Goal: Task Accomplishment & Management: Use online tool/utility

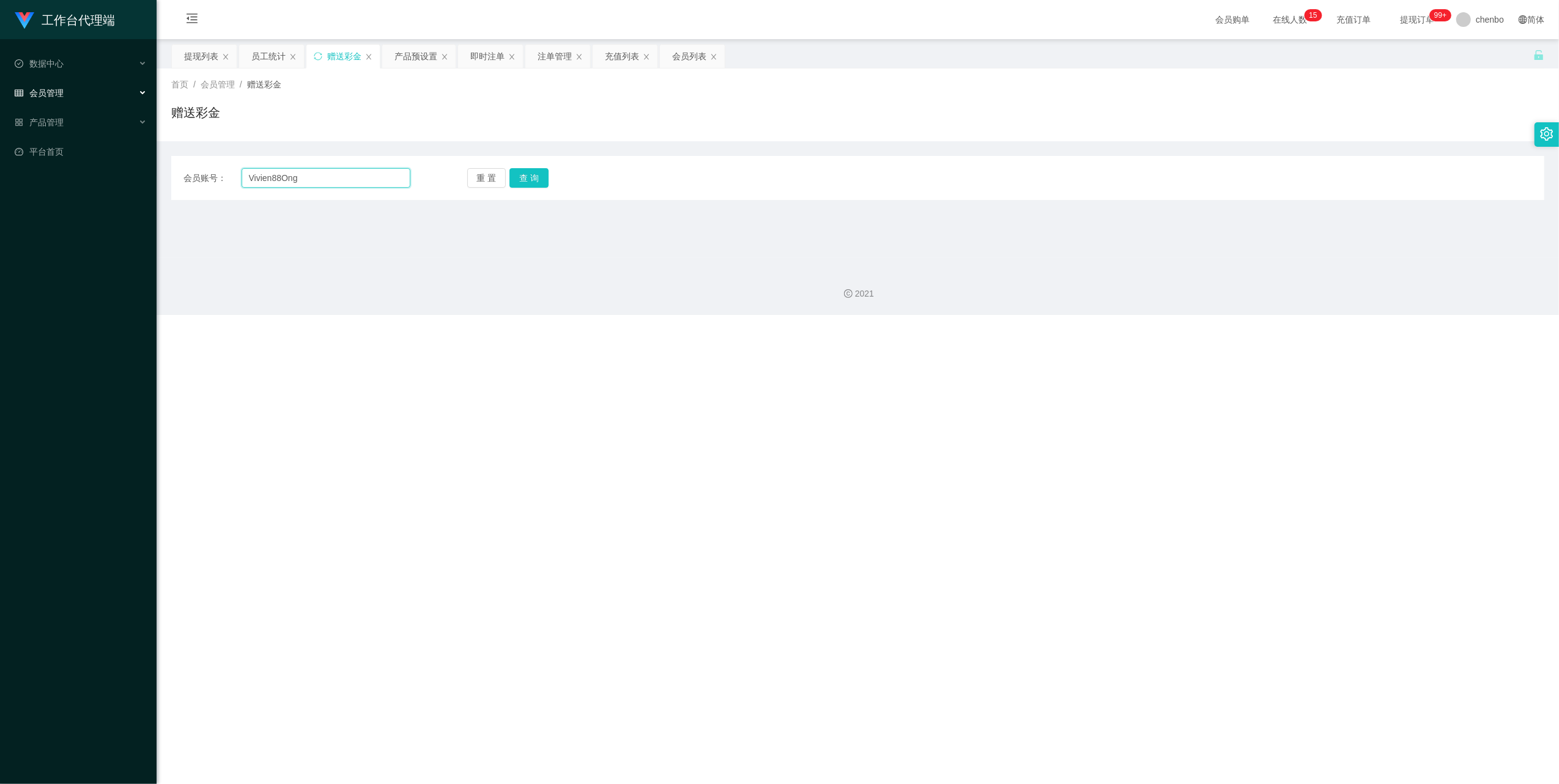
click at [358, 180] on input "Vivien88Ong" at bounding box center [326, 178] width 169 height 20
paste input "hong8866"
type input "hong8866"
click at [536, 177] on button "查 询" at bounding box center [529, 178] width 39 height 20
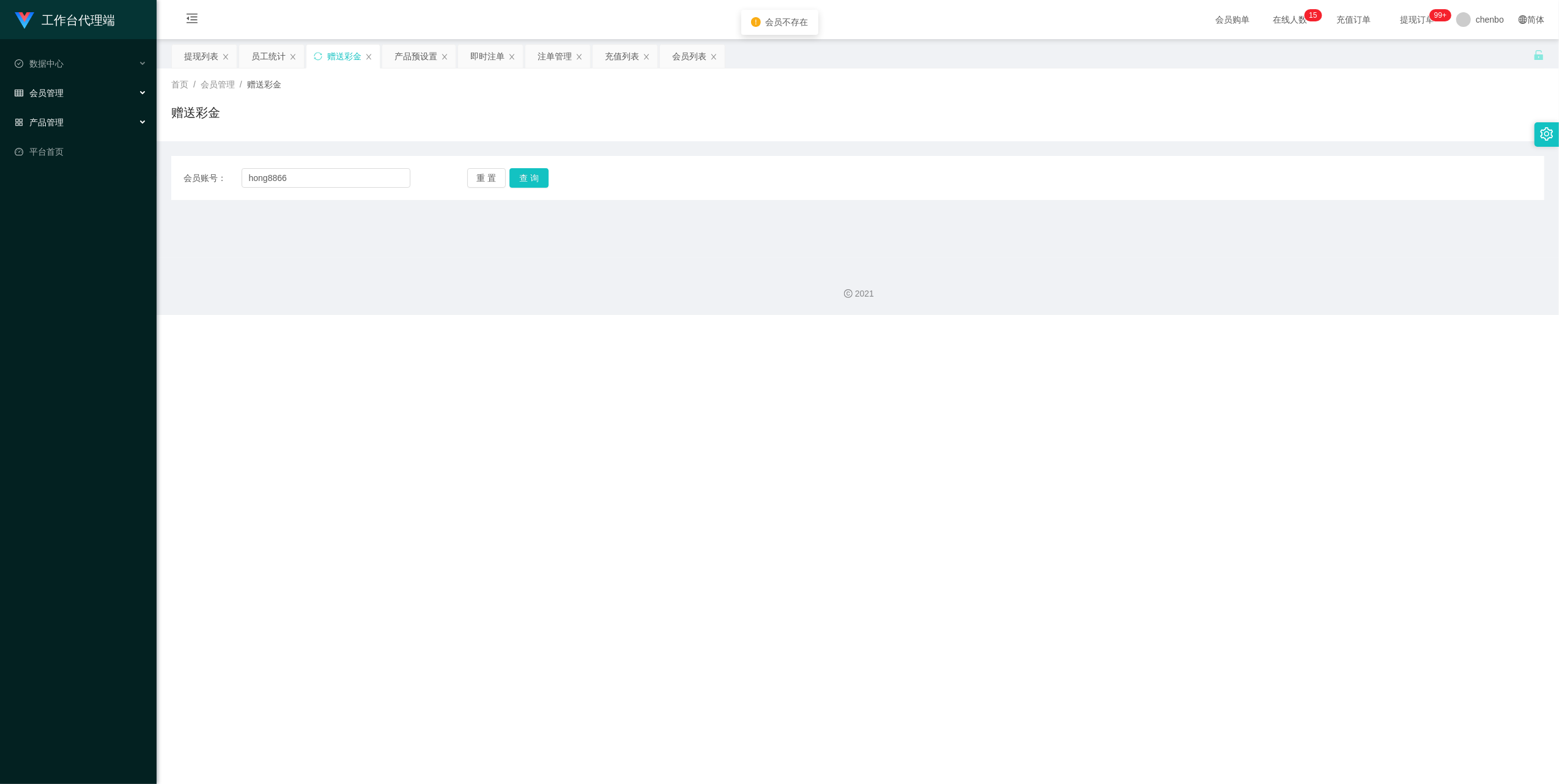
click at [51, 122] on span "产品管理" at bounding box center [39, 122] width 49 height 9
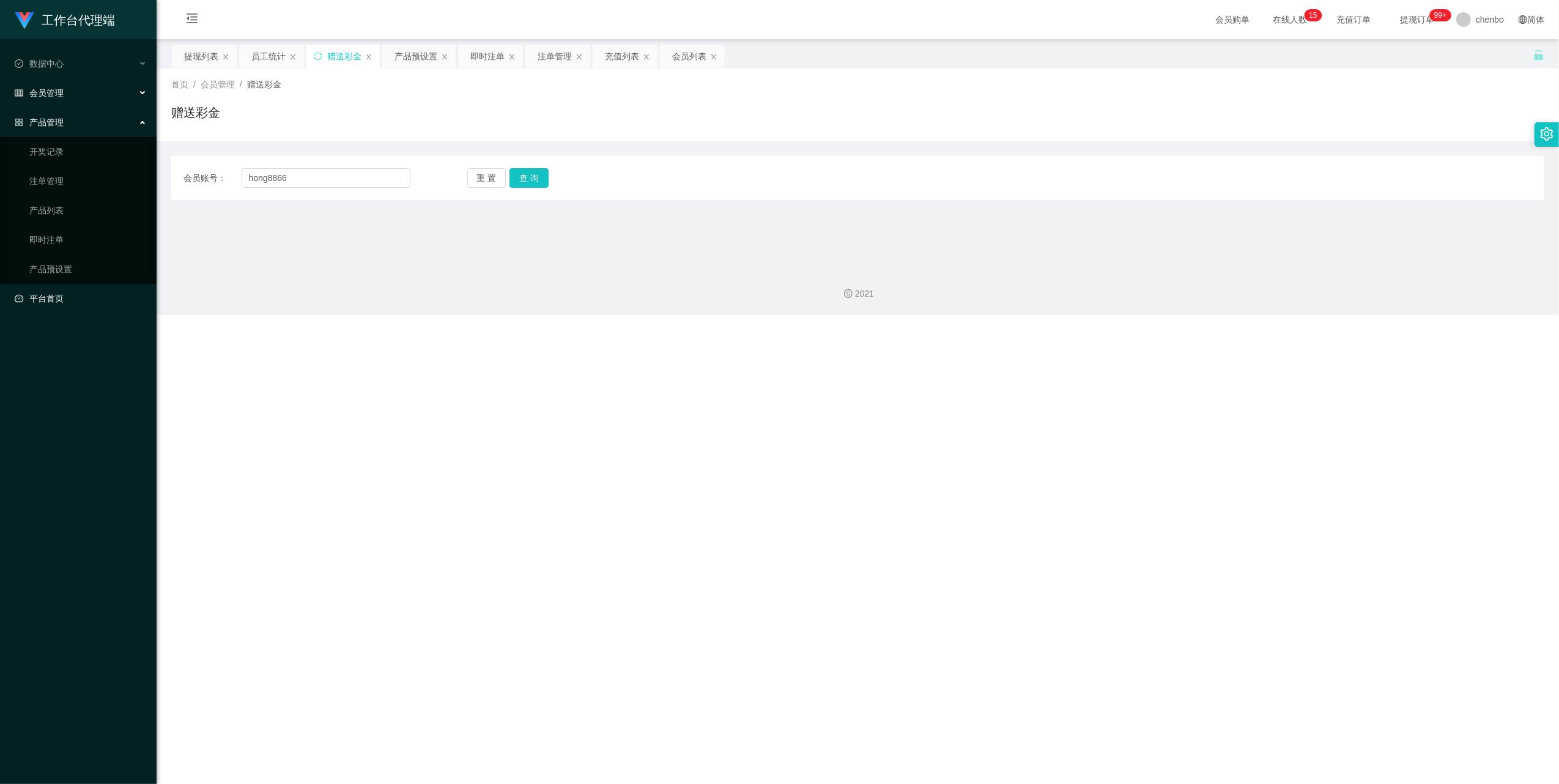
click at [47, 287] on link "平台首页" at bounding box center [80, 298] width 132 height 24
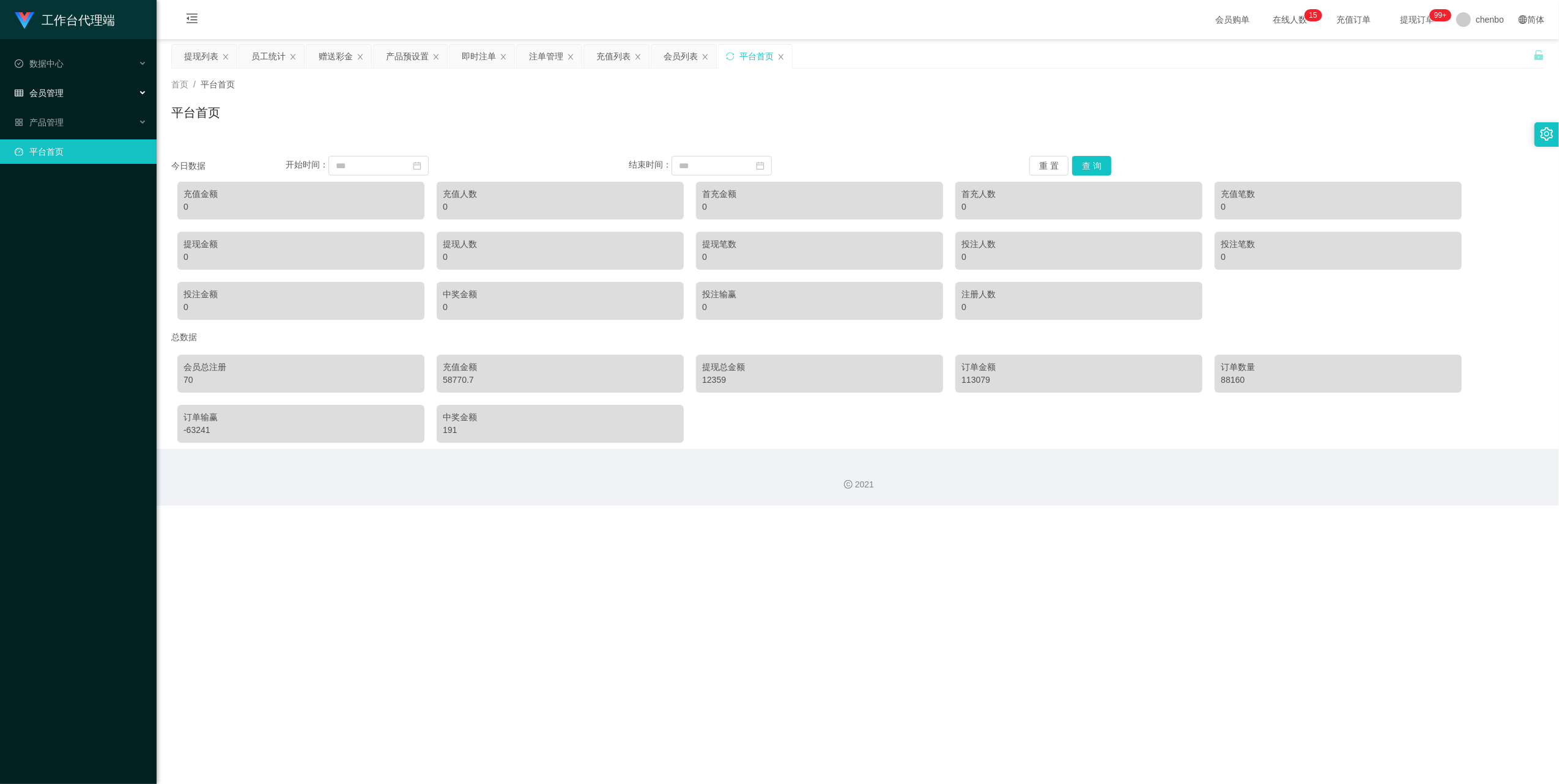
click at [55, 97] on div "会员管理" at bounding box center [78, 93] width 157 height 24
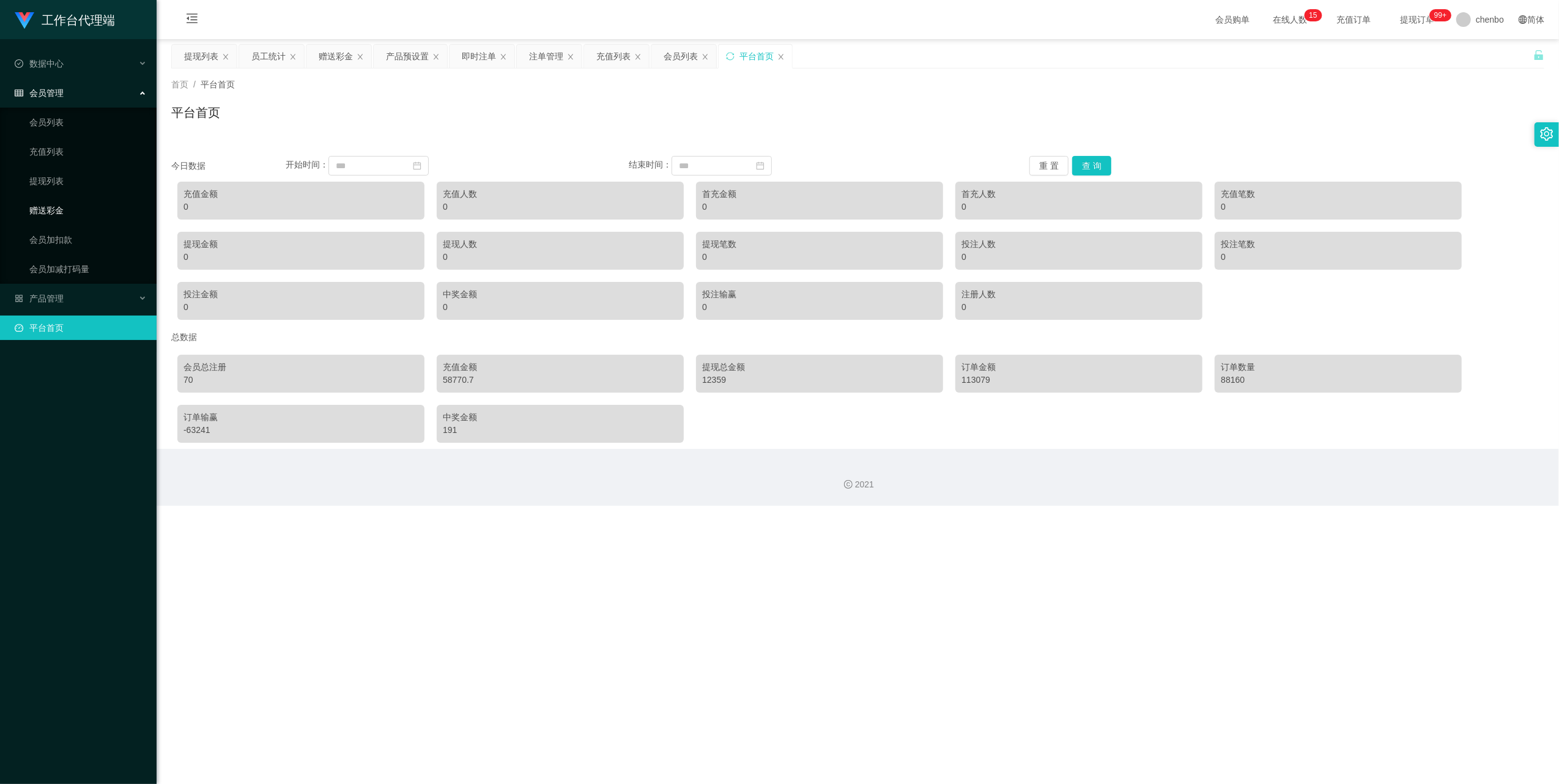
click at [55, 215] on link "赠送彩金" at bounding box center [88, 210] width 118 height 24
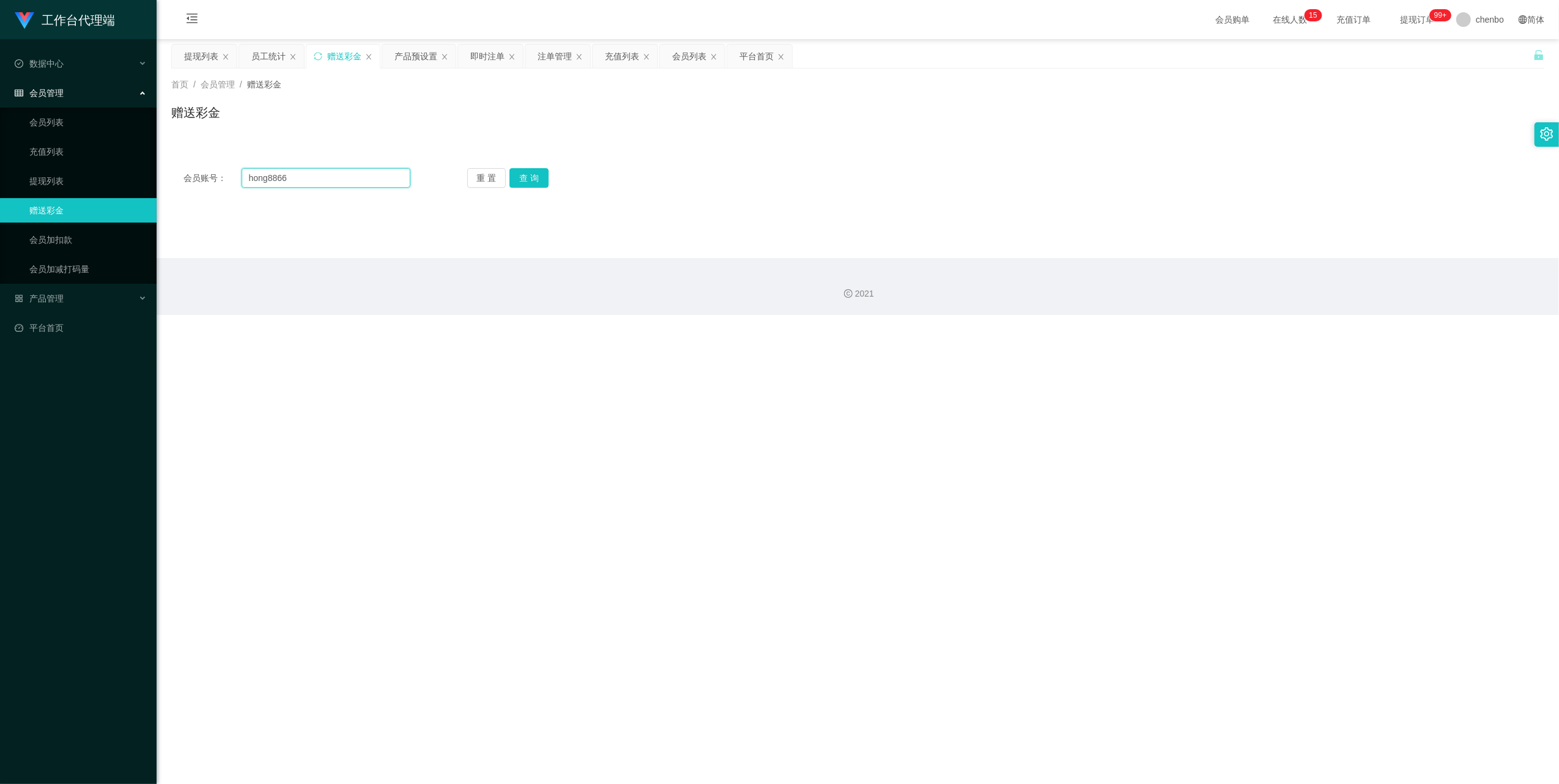
click at [311, 172] on input "hong8866" at bounding box center [326, 178] width 169 height 20
click at [535, 177] on button "查 询" at bounding box center [529, 178] width 39 height 20
click at [535, 177] on div "重 置 查 询" at bounding box center [581, 178] width 227 height 20
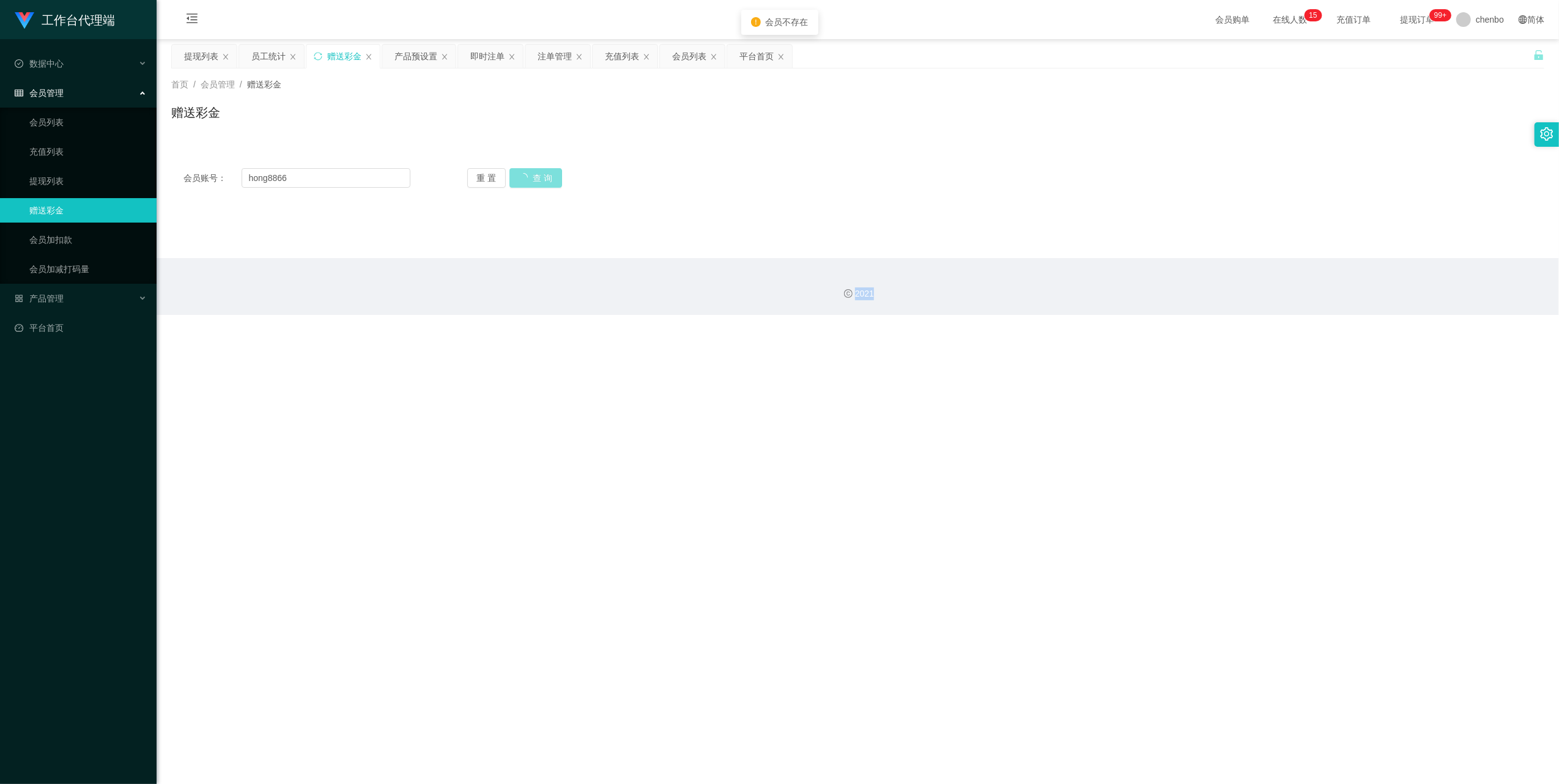
click at [535, 177] on div "重 置 查 询" at bounding box center [581, 178] width 227 height 20
click at [329, 174] on input "hong8866" at bounding box center [326, 178] width 169 height 20
click at [329, 174] on input "hong8866" at bounding box center [326, 178] width 169 height 20
click at [514, 182] on button "查 询" at bounding box center [529, 178] width 39 height 20
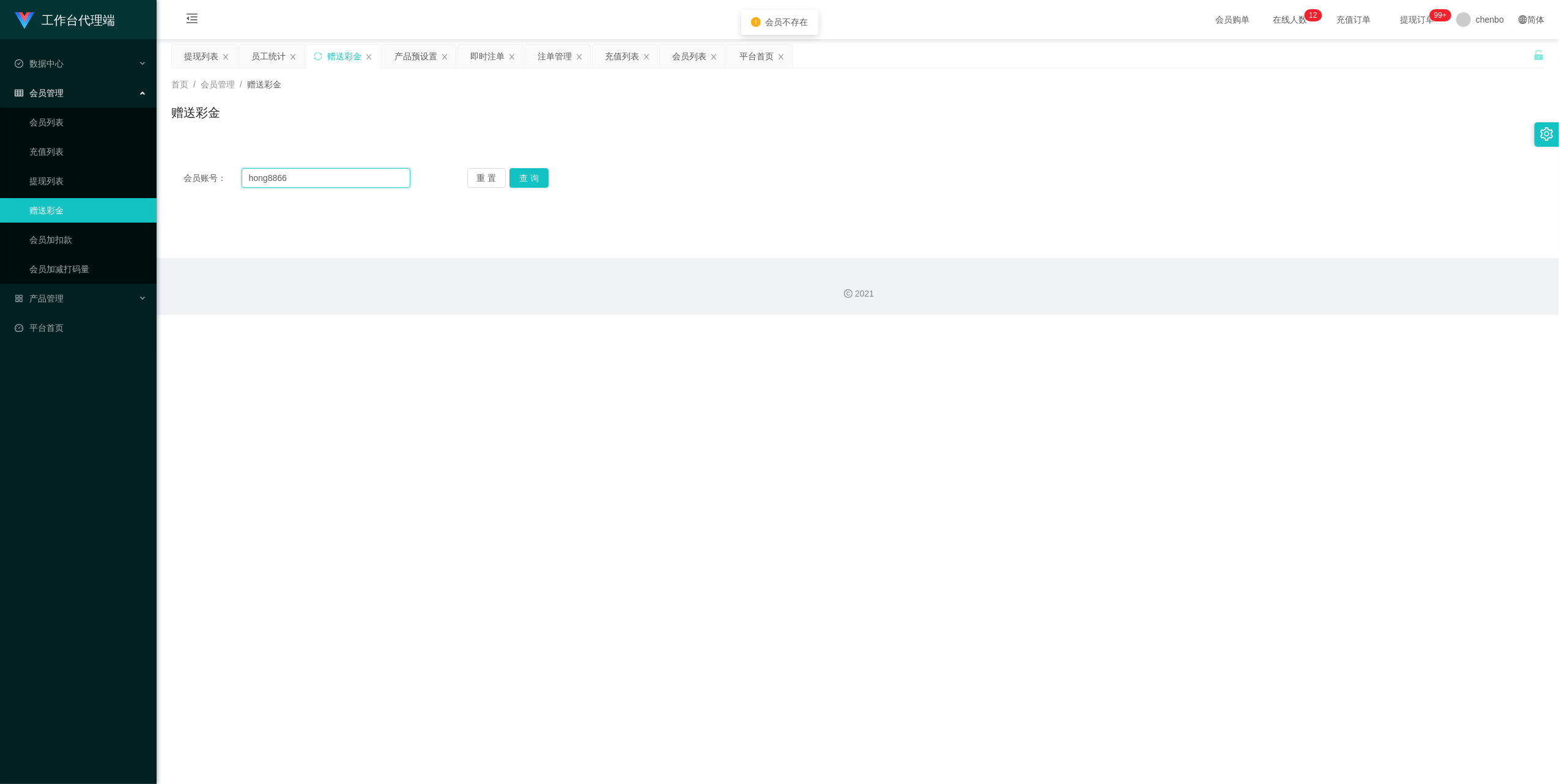
click at [362, 172] on input "hong8866" at bounding box center [326, 178] width 169 height 20
drag, startPoint x: 345, startPoint y: 178, endPoint x: 125, endPoint y: 170, distance: 220.1
click at [125, 170] on section "工作台代理端 数据中心 员工统计 团队统计 会员管理 会员列表 充值列表 提现列表 赠送彩金 会员加扣款 会员加减打码量 产品管理 开奖记录 注单管理 产品列…" at bounding box center [780, 157] width 1559 height 315
click at [54, 172] on link "提现列表" at bounding box center [88, 181] width 118 height 24
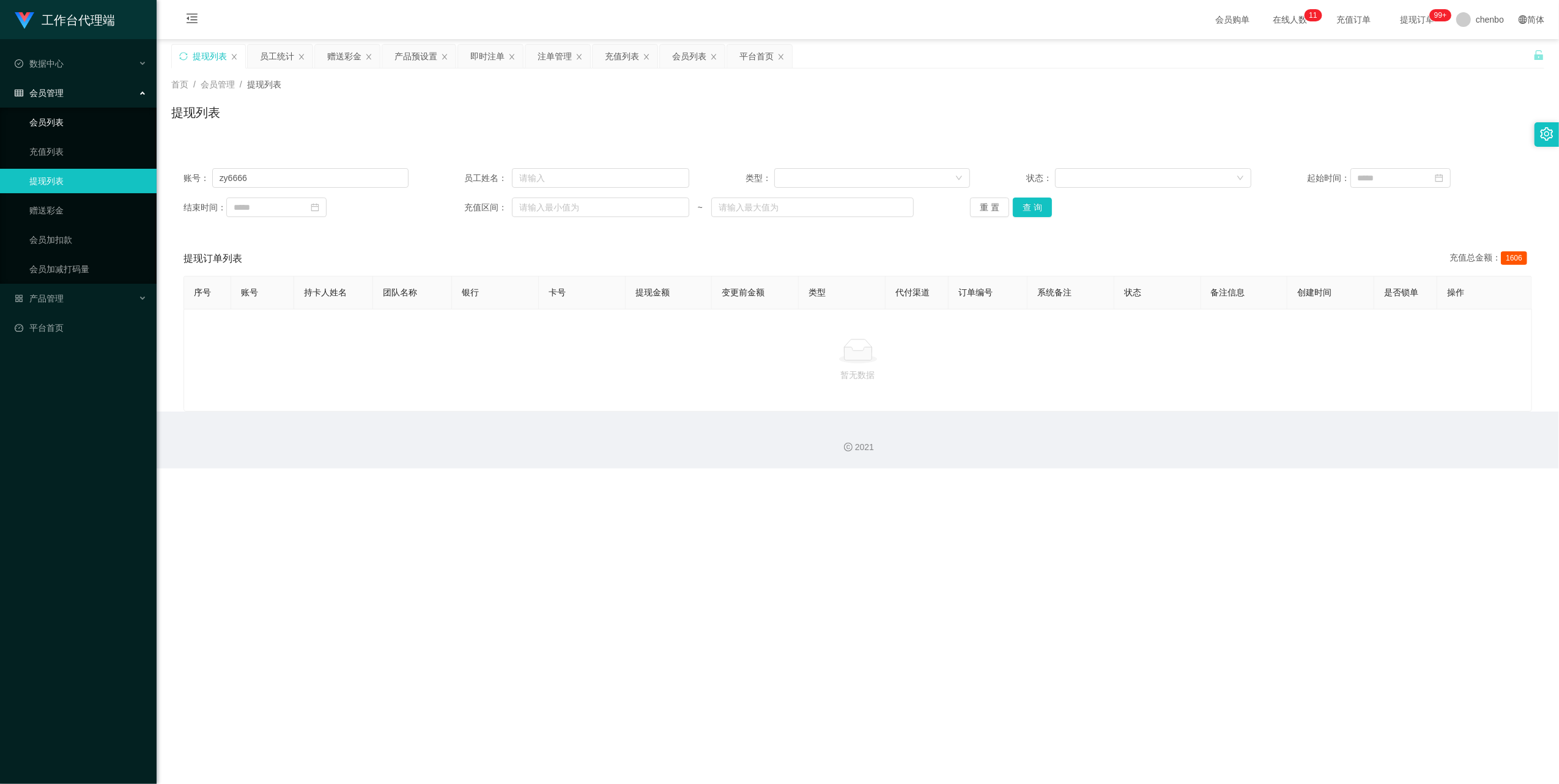
click at [70, 121] on link "会员列表" at bounding box center [88, 122] width 118 height 24
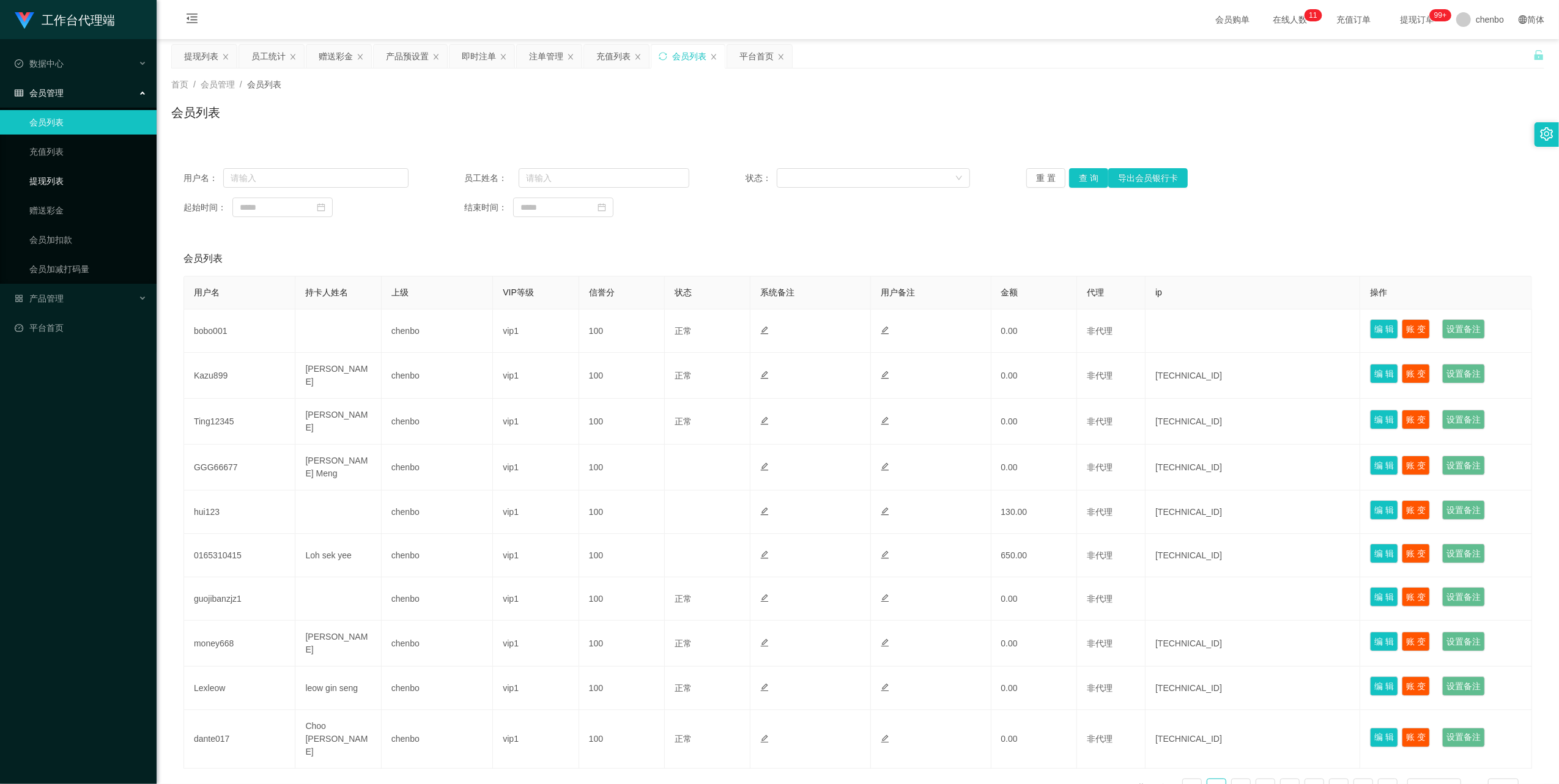
click at [62, 181] on link "提现列表" at bounding box center [88, 181] width 118 height 24
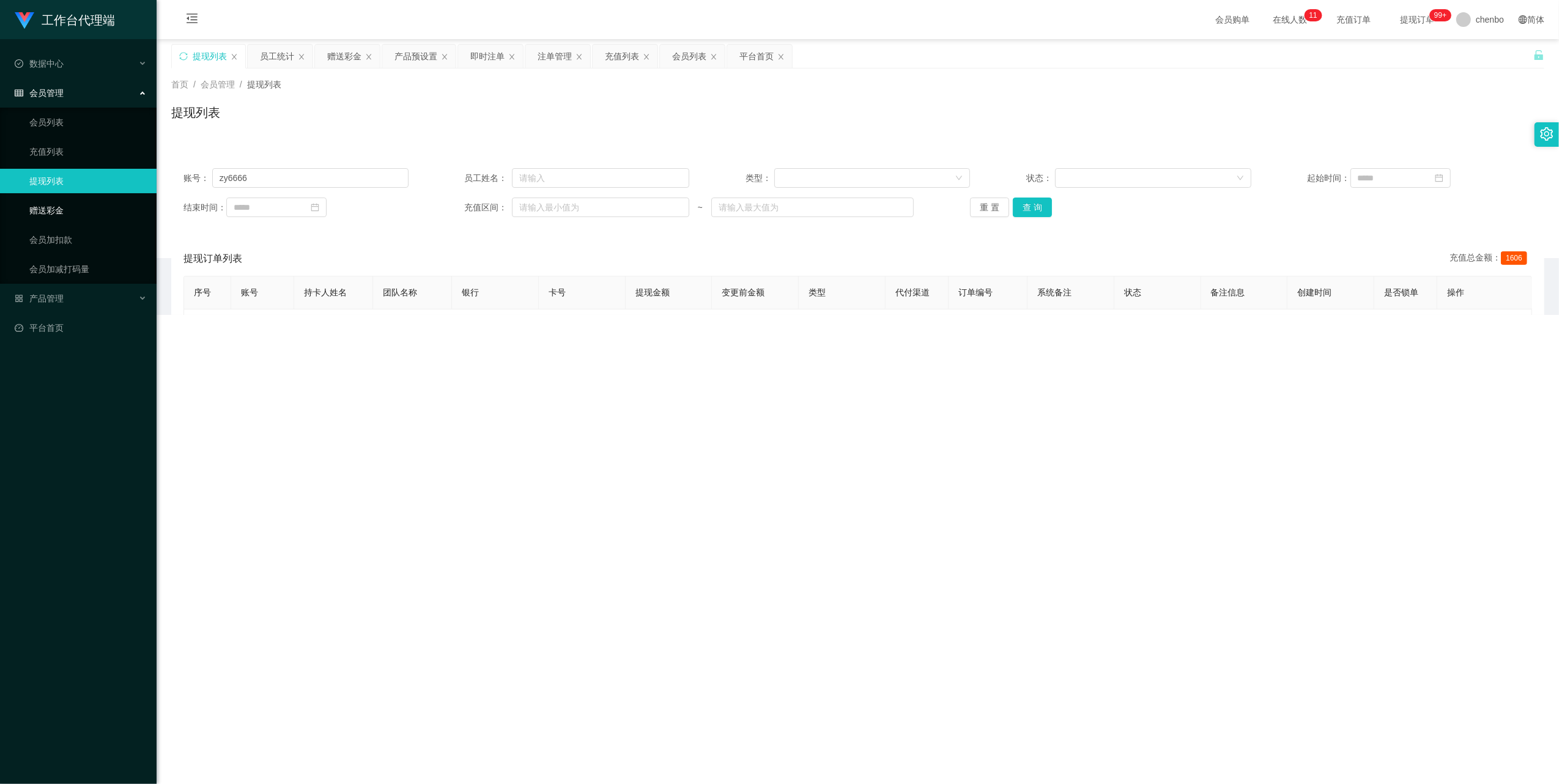
click at [62, 203] on link "赠送彩金" at bounding box center [88, 210] width 118 height 24
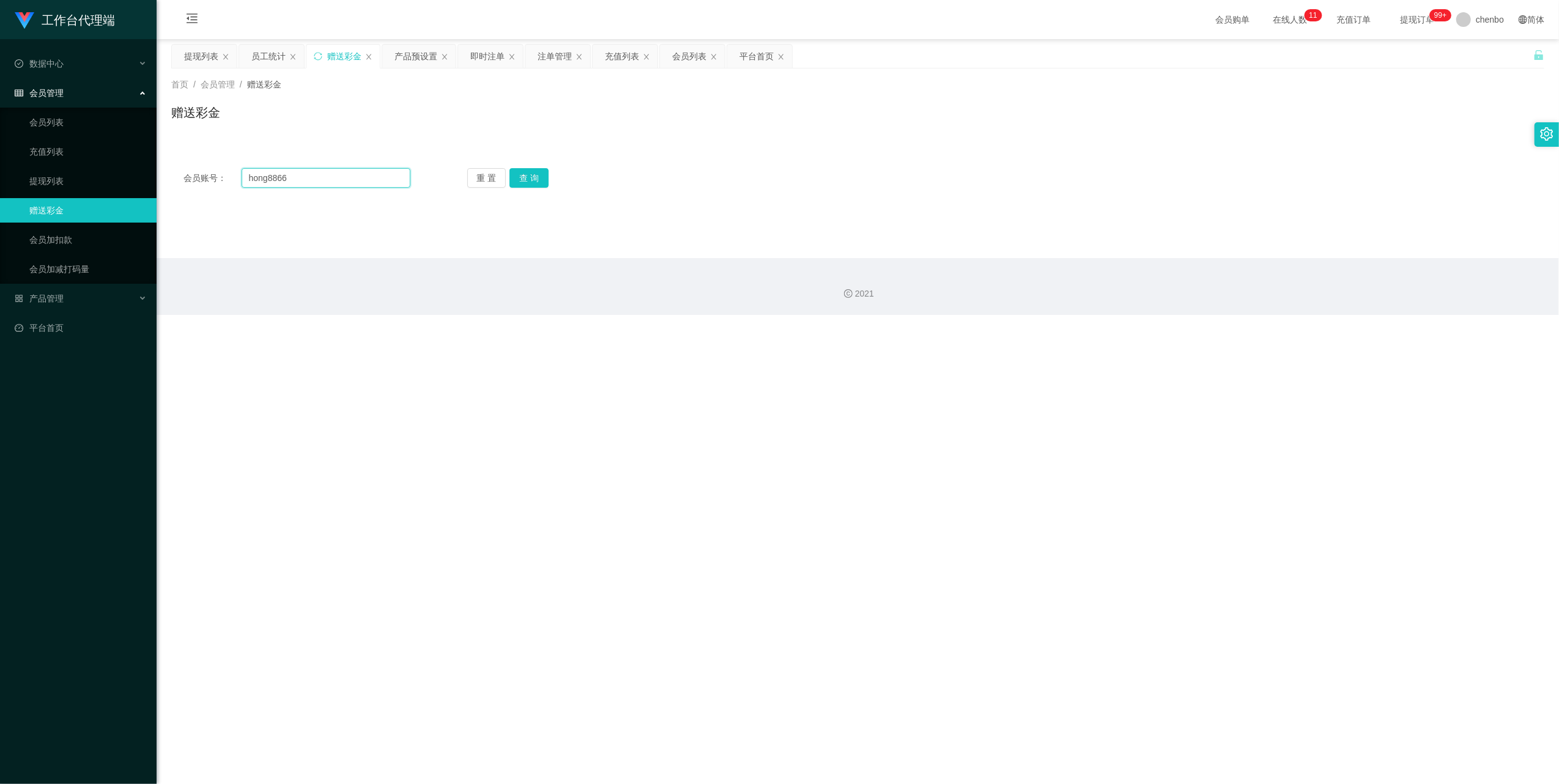
click at [290, 176] on input "hong8866" at bounding box center [326, 178] width 169 height 20
click at [523, 170] on button "查 询" at bounding box center [529, 178] width 39 height 20
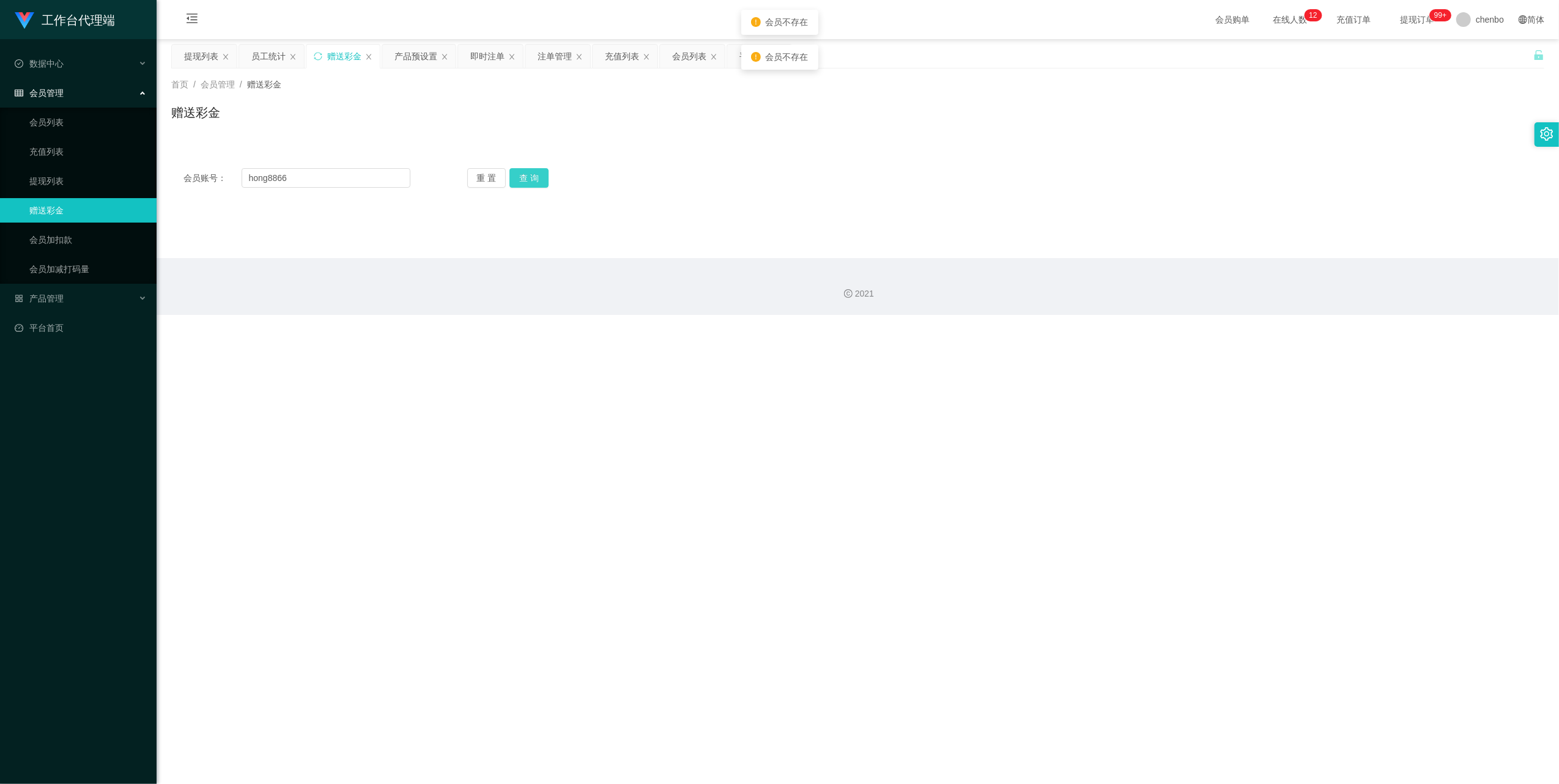
drag, startPoint x: 523, startPoint y: 170, endPoint x: 539, endPoint y: 170, distance: 16.0
click at [524, 170] on button "查 询" at bounding box center [529, 178] width 39 height 20
